Goal: Transaction & Acquisition: Subscribe to service/newsletter

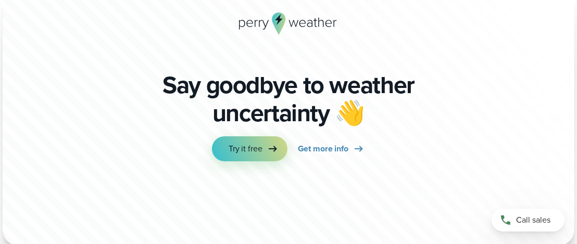
scroll to position [2969, 0]
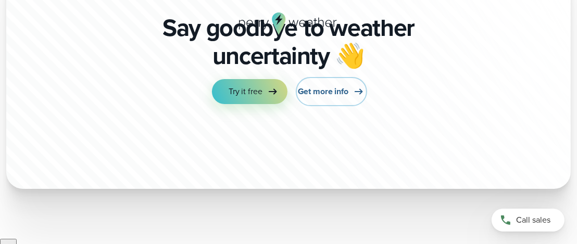
click at [319, 93] on span "Get more info" at bounding box center [323, 91] width 51 height 13
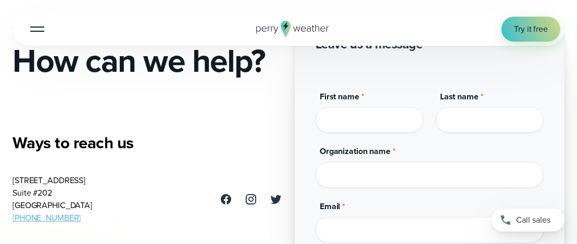
scroll to position [52, 0]
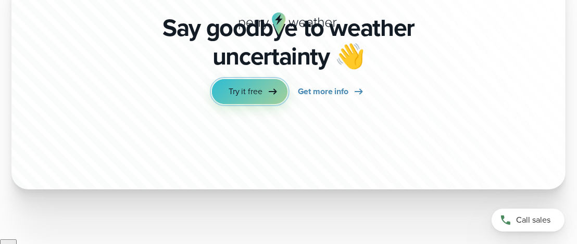
click at [264, 94] on link "Try it free" at bounding box center [250, 91] width 76 height 25
